Goal: Find specific page/section: Find specific page/section

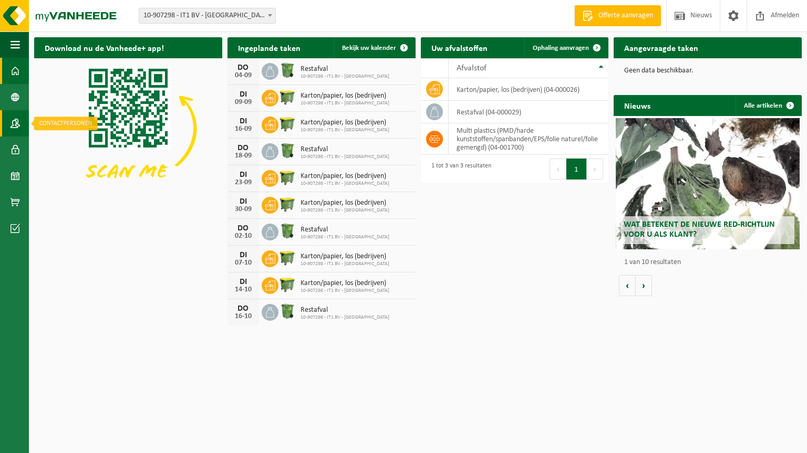
click at [17, 124] on span at bounding box center [15, 123] width 9 height 26
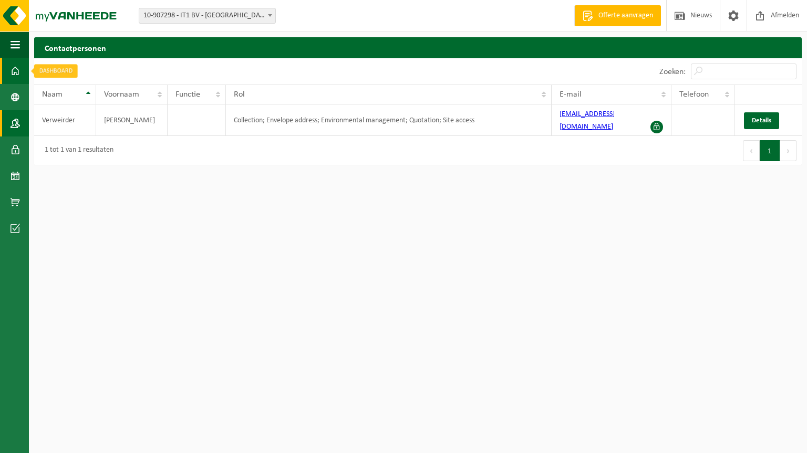
click at [16, 71] on span at bounding box center [15, 71] width 9 height 26
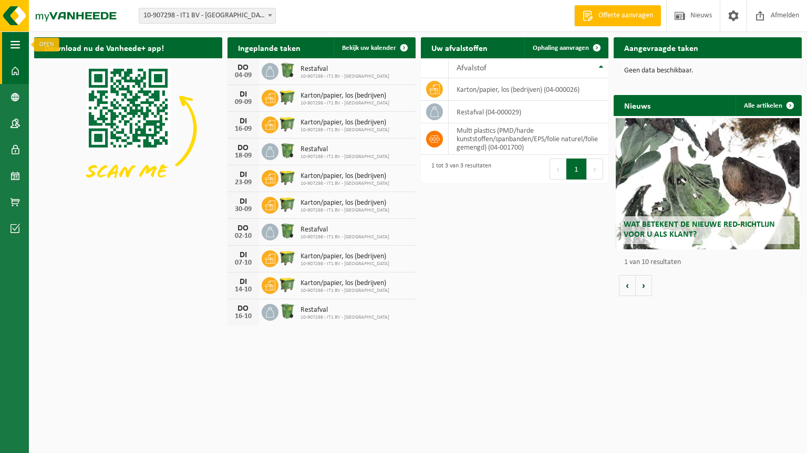
click at [15, 43] on span "button" at bounding box center [15, 45] width 9 height 26
